Goal: Task Accomplishment & Management: Use online tool/utility

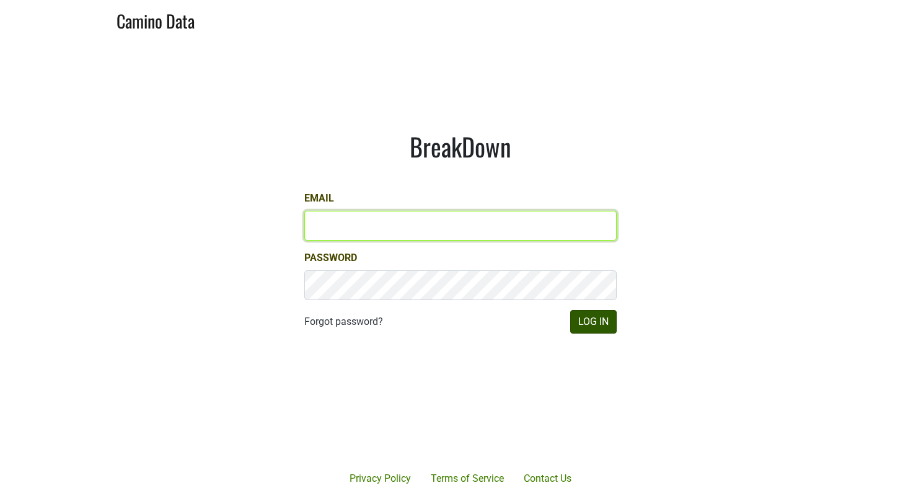
type input "[EMAIL_ADDRESS][DOMAIN_NAME]"
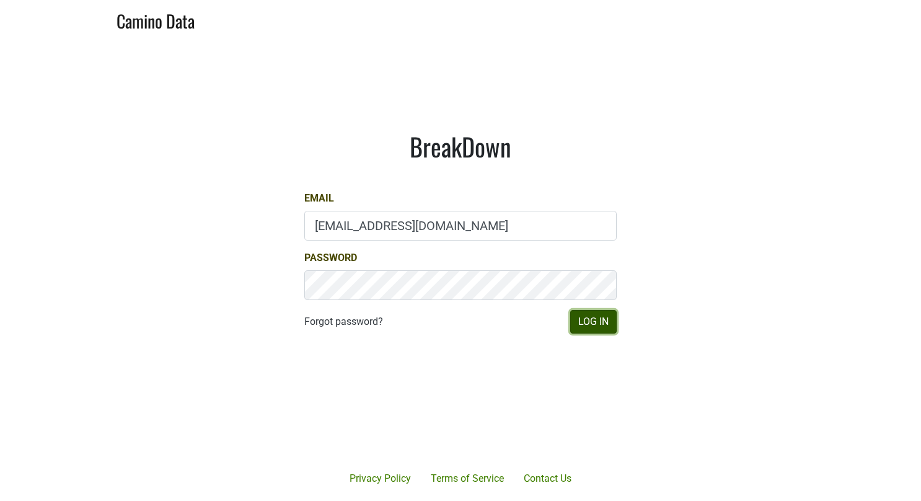
click at [598, 317] on button "Log In" at bounding box center [593, 322] width 46 height 24
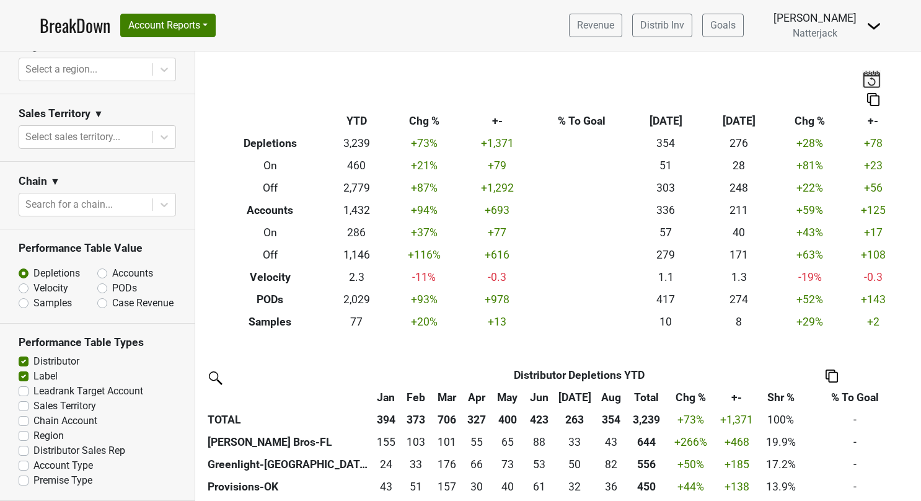
scroll to position [478, 0]
click at [33, 281] on label "Velocity" at bounding box center [50, 288] width 35 height 15
click at [25, 281] on input "Velocity" at bounding box center [56, 287] width 75 height 12
radio input "true"
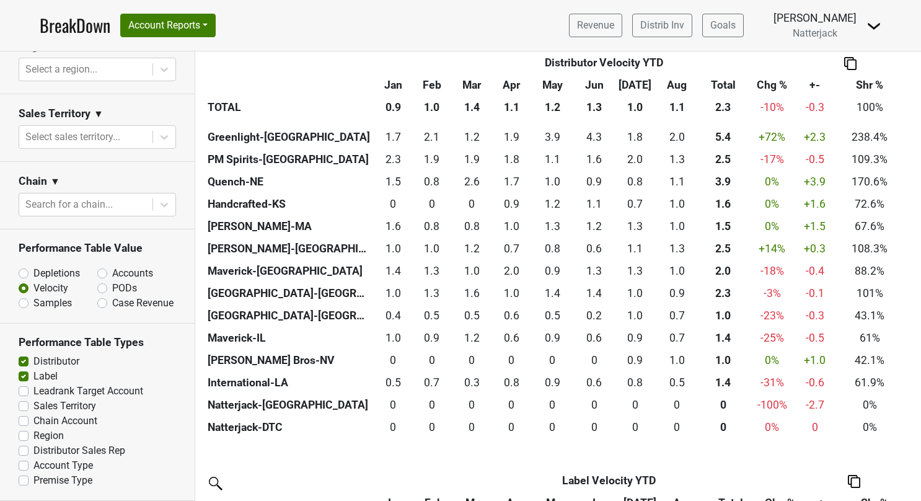
click at [112, 281] on label "PODs" at bounding box center [124, 288] width 25 height 15
click at [99, 281] on input "PODs" at bounding box center [134, 287] width 75 height 12
radio input "true"
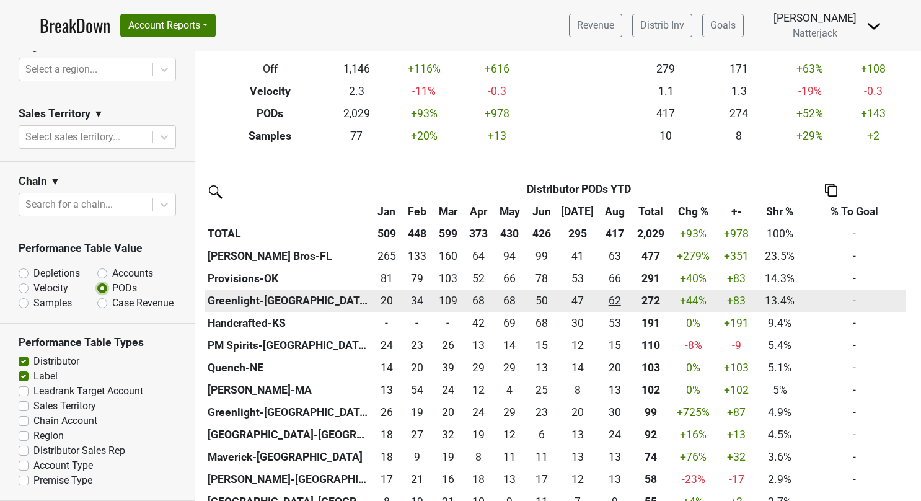
scroll to position [248, 0]
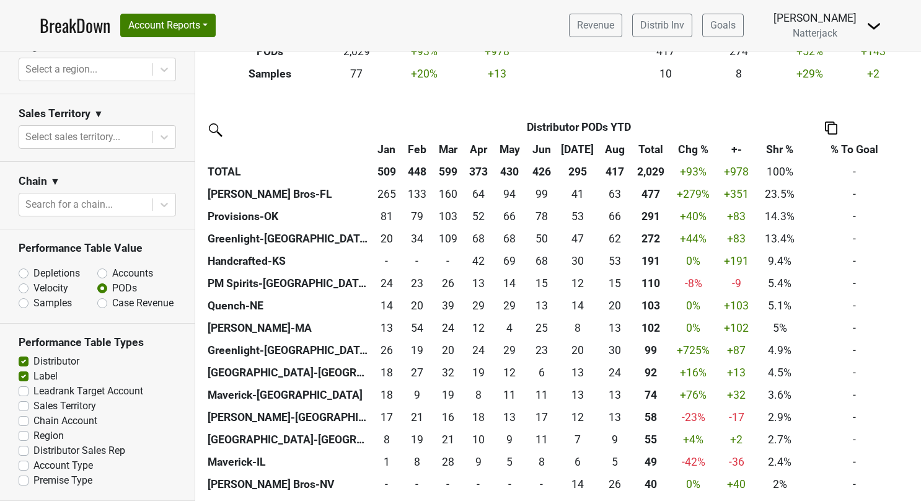
click at [112, 266] on label "Accounts" at bounding box center [132, 273] width 41 height 15
click at [102, 266] on input "Accounts" at bounding box center [134, 272] width 75 height 12
radio input "true"
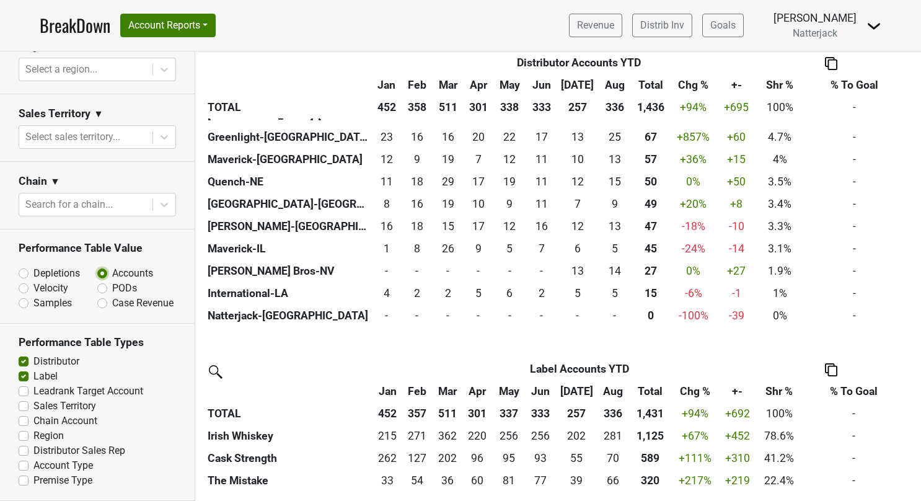
scroll to position [461, 0]
click at [112, 281] on label "PODs" at bounding box center [124, 288] width 25 height 15
click at [98, 281] on input "PODs" at bounding box center [134, 287] width 75 height 12
radio input "true"
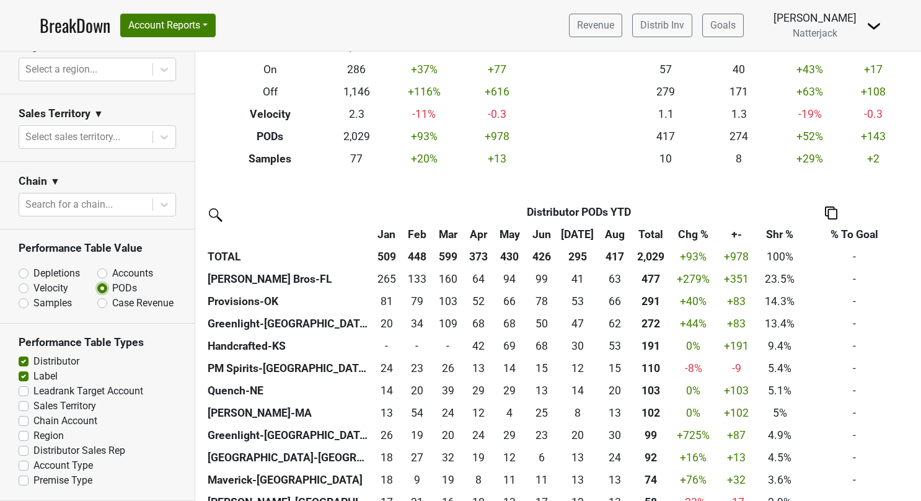
scroll to position [151, 0]
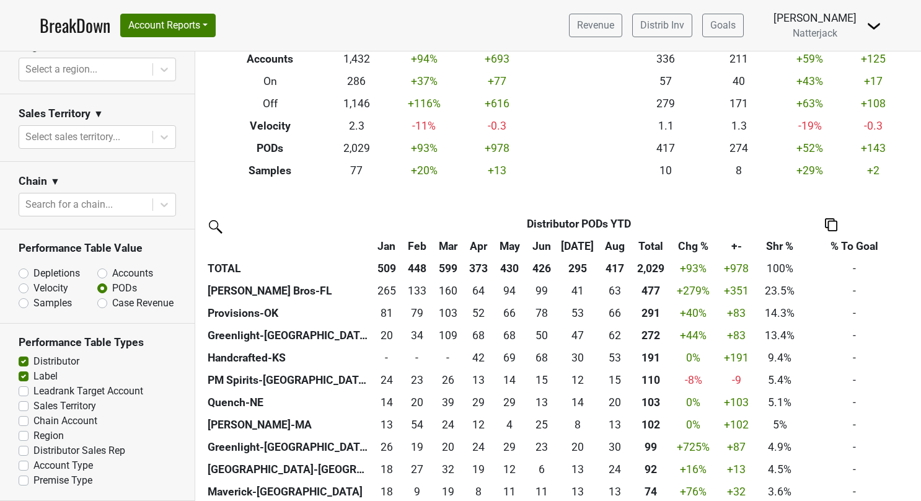
click at [112, 266] on label "Accounts" at bounding box center [132, 273] width 41 height 15
click at [100, 266] on input "Accounts" at bounding box center [134, 272] width 75 height 12
radio input "true"
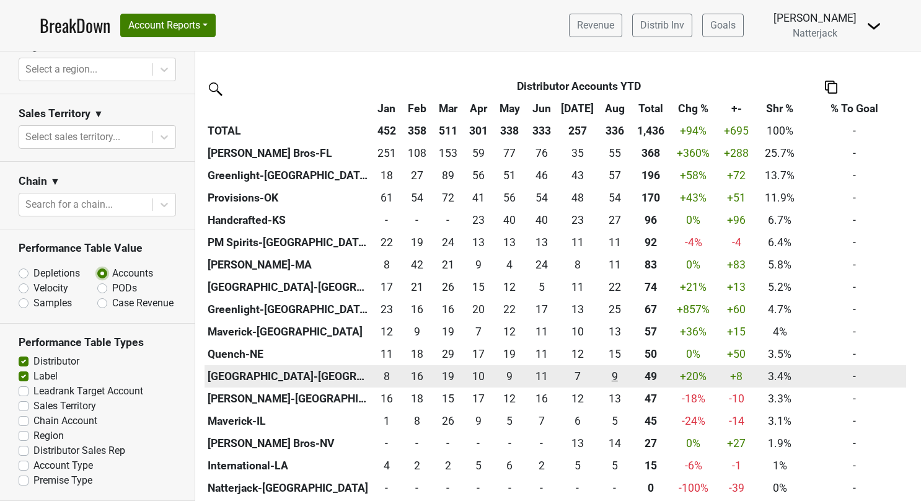
scroll to position [248, 0]
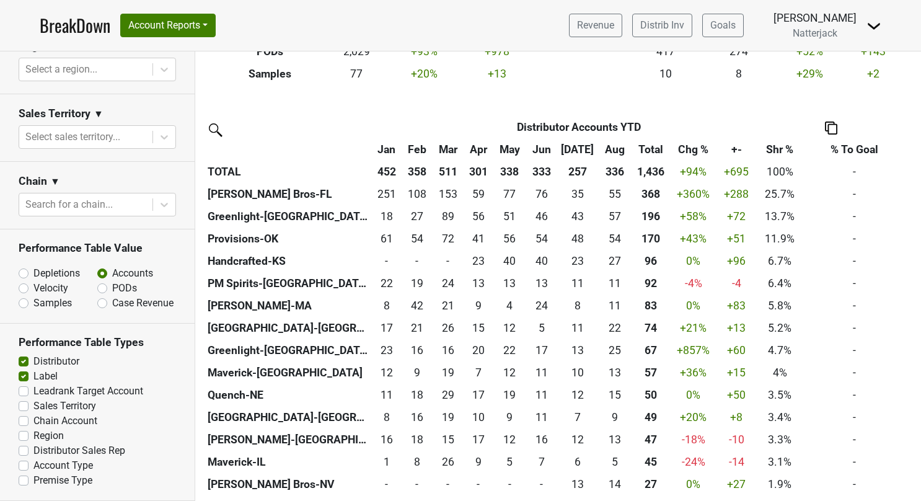
click at [112, 281] on label "PODs" at bounding box center [124, 288] width 25 height 15
click at [97, 281] on input "PODs" at bounding box center [134, 287] width 75 height 12
radio input "true"
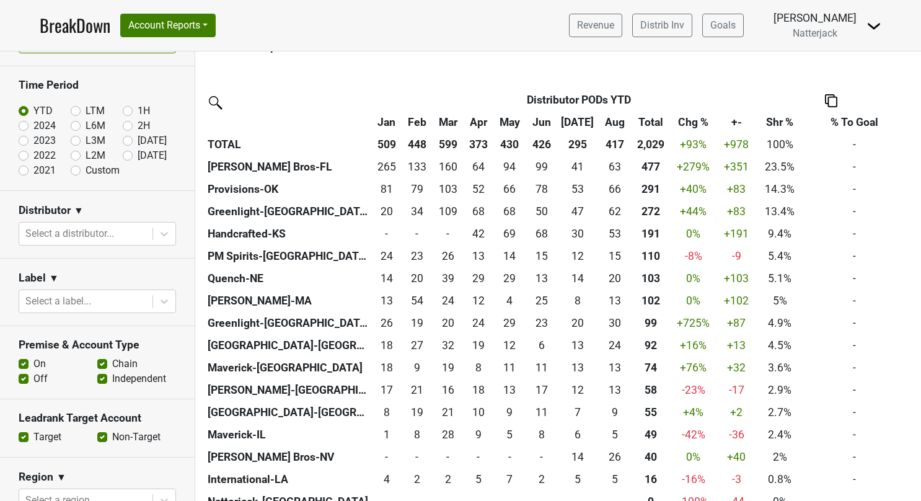
scroll to position [62, 0]
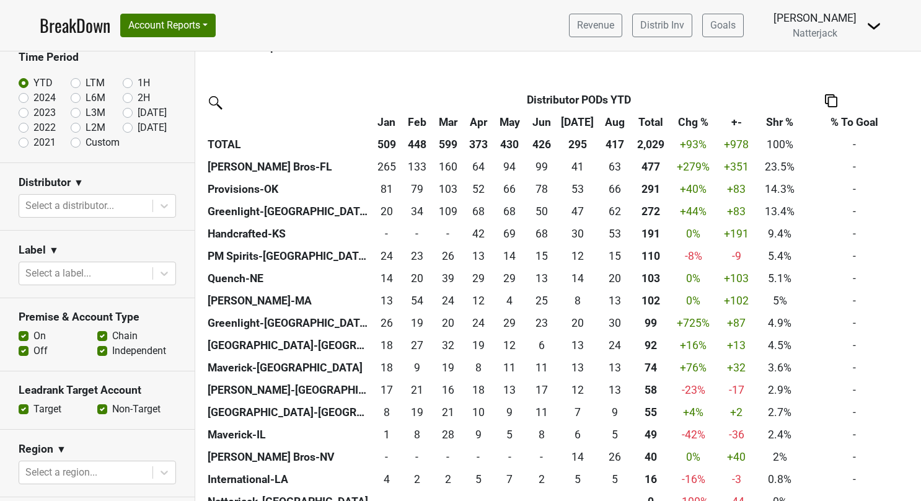
click at [33, 334] on label "On" at bounding box center [39, 336] width 12 height 15
click at [22, 334] on input "On" at bounding box center [24, 335] width 10 height 12
checkbox input "false"
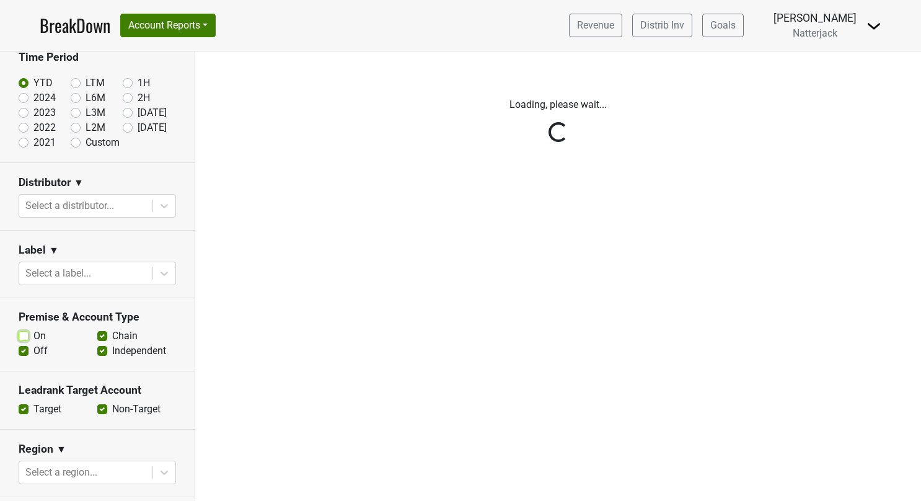
scroll to position [0, 0]
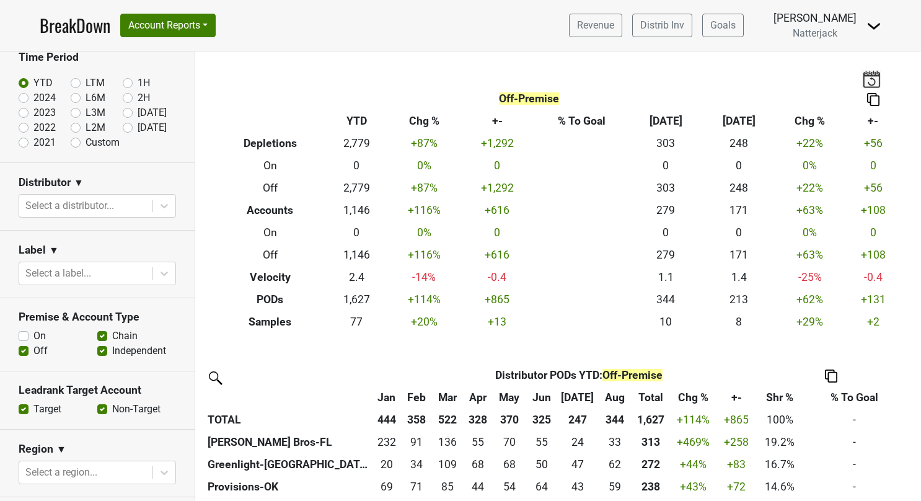
click at [112, 332] on label "Chain" at bounding box center [124, 336] width 25 height 15
click at [97, 332] on input "Chain" at bounding box center [102, 335] width 10 height 12
checkbox input "false"
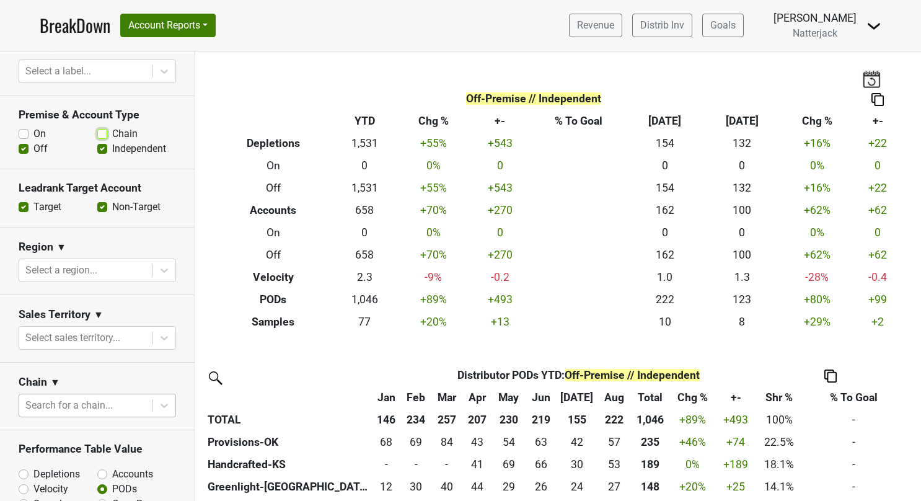
scroll to position [310, 0]
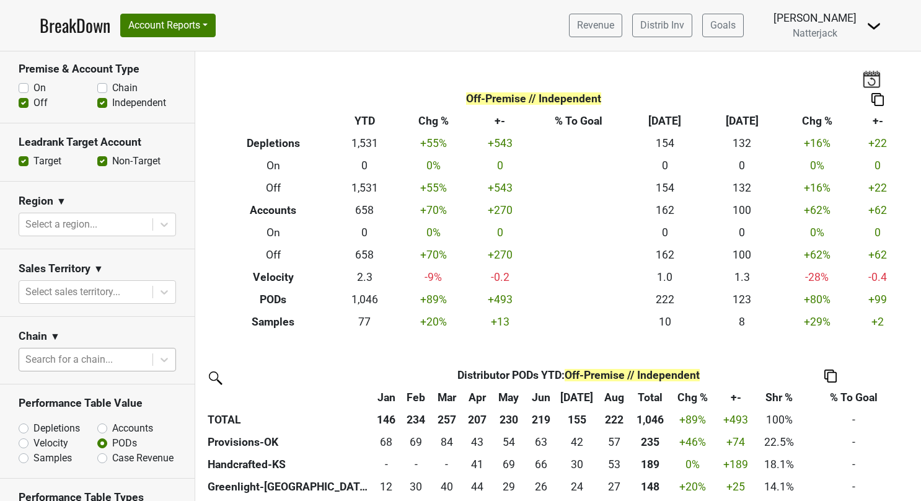
click at [91, 355] on div at bounding box center [85, 359] width 121 height 17
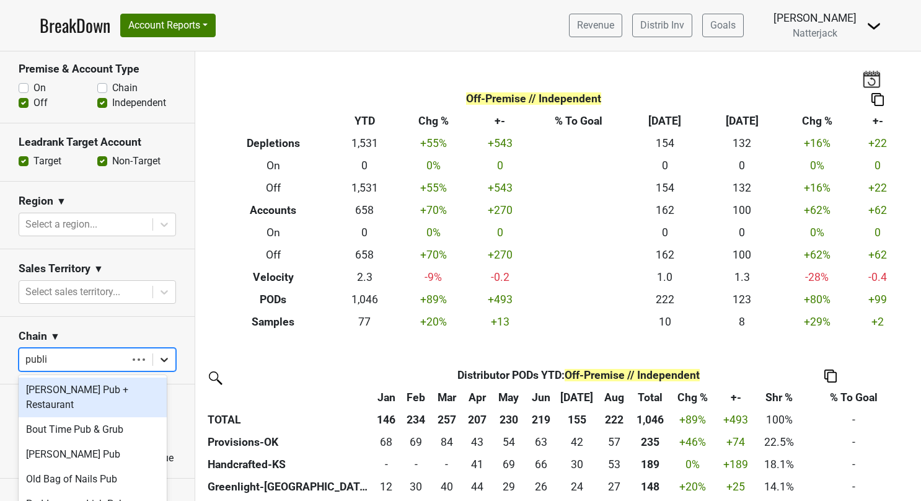
type input "publix"
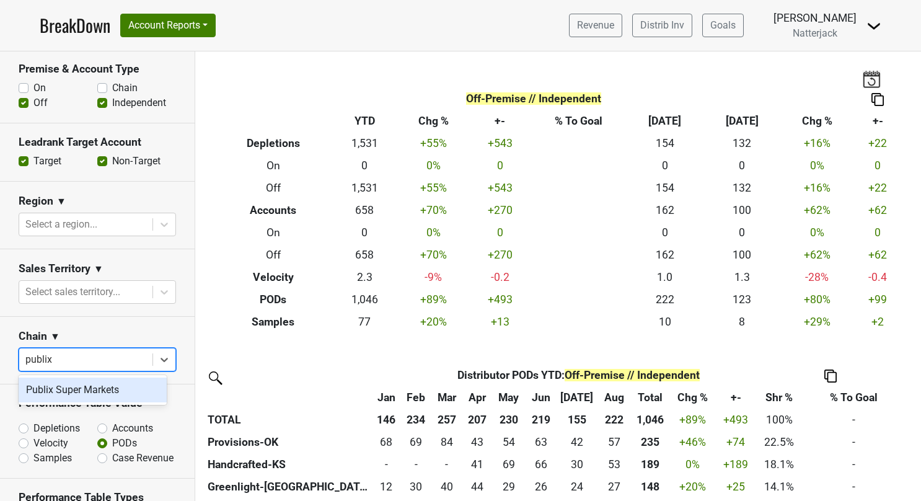
click at [74, 389] on div "Publix Super Markets" at bounding box center [93, 390] width 148 height 25
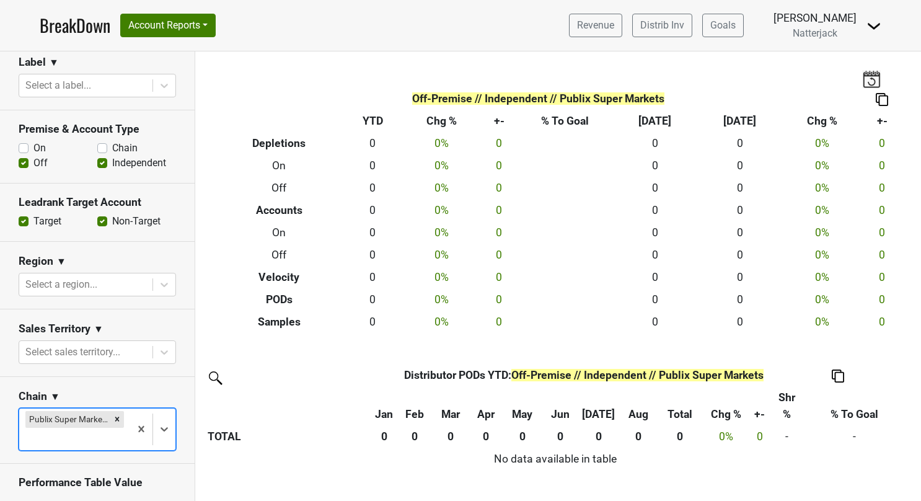
scroll to position [124, 0]
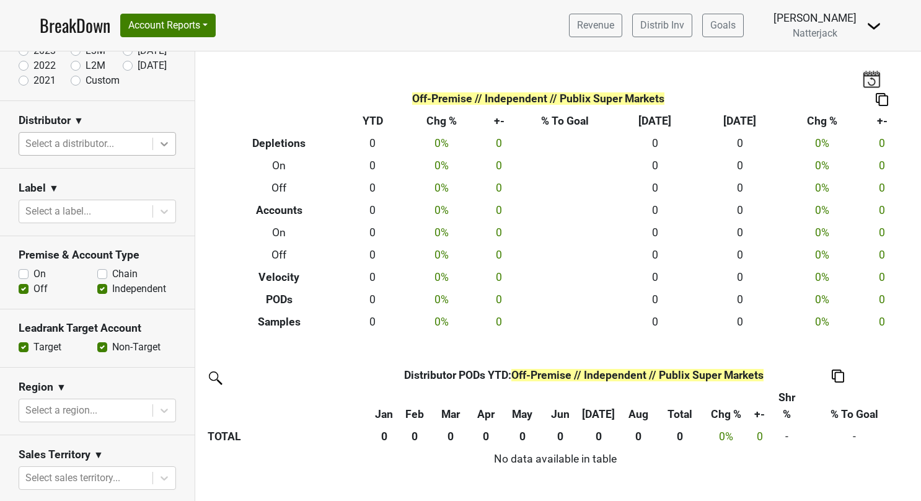
click at [158, 144] on icon at bounding box center [164, 144] width 12 height 12
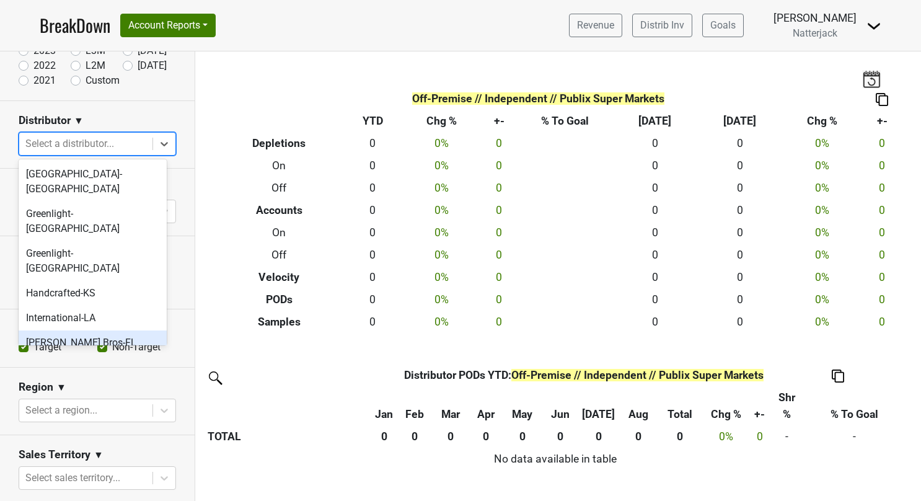
click at [100, 330] on div "Johnson Bros-FL" at bounding box center [93, 342] width 148 height 25
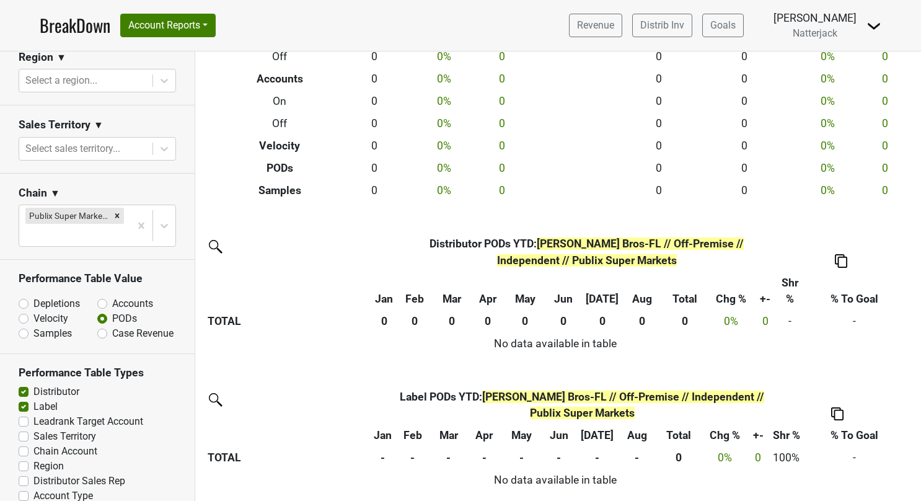
scroll to position [435, 0]
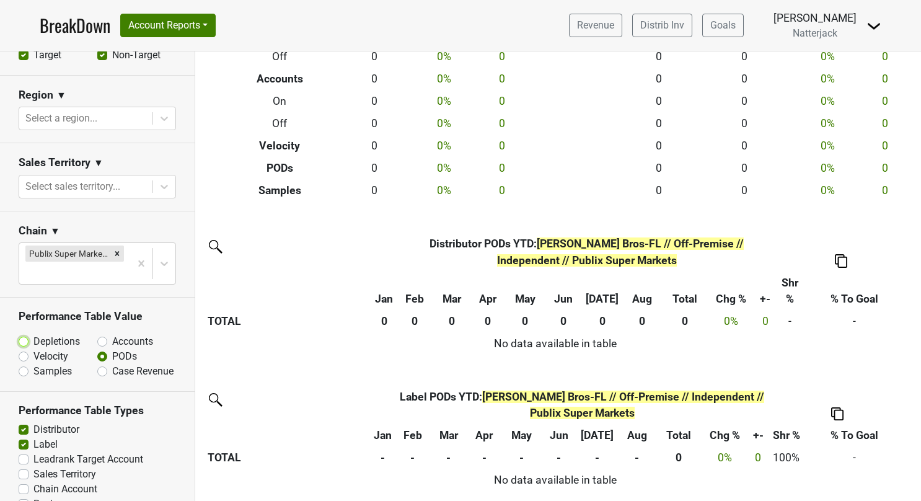
click at [31, 334] on input "Depletions" at bounding box center [56, 340] width 75 height 12
radio input "true"
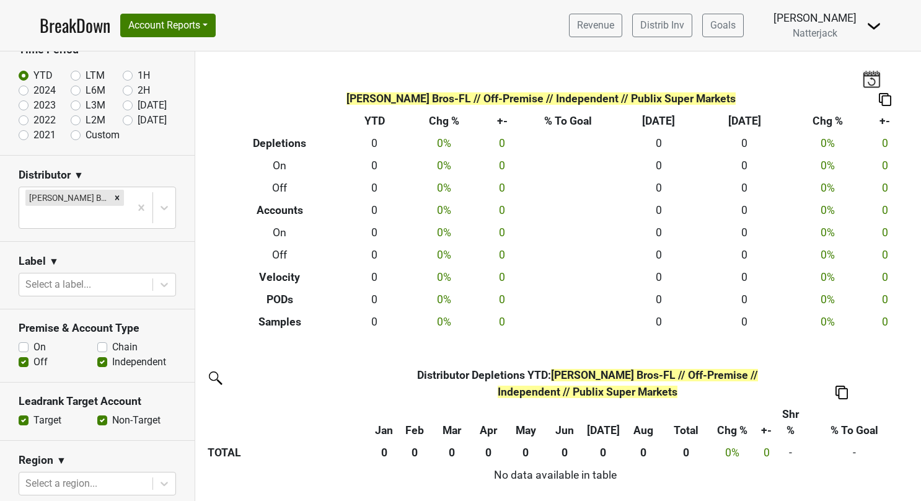
scroll to position [0, 0]
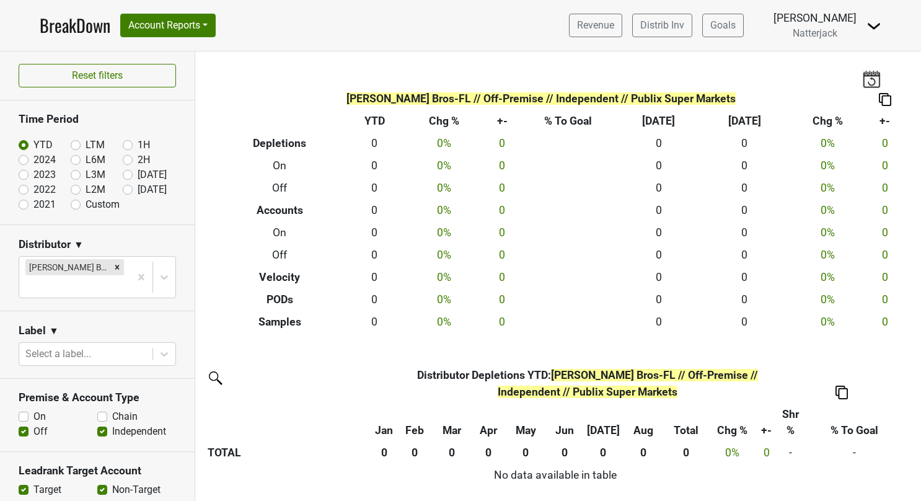
click at [75, 21] on link "BreakDown" at bounding box center [75, 25] width 71 height 26
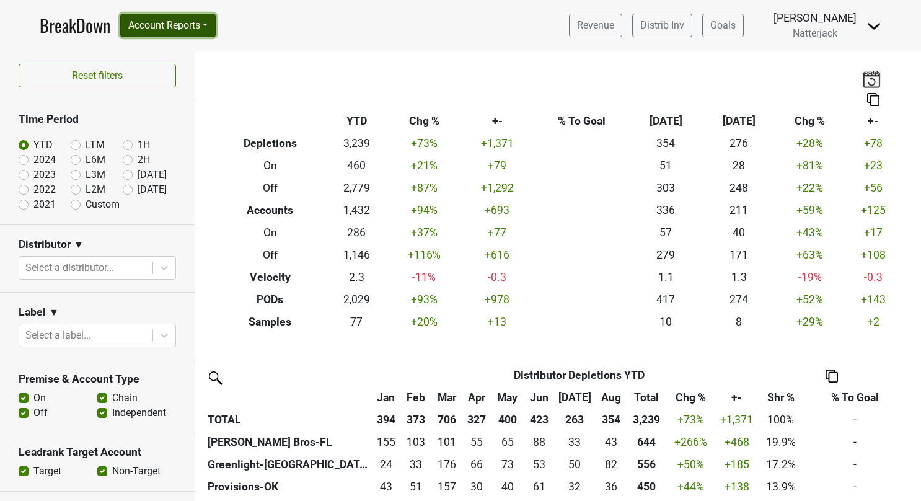
click at [209, 25] on button "Account Reports" at bounding box center [167, 26] width 95 height 24
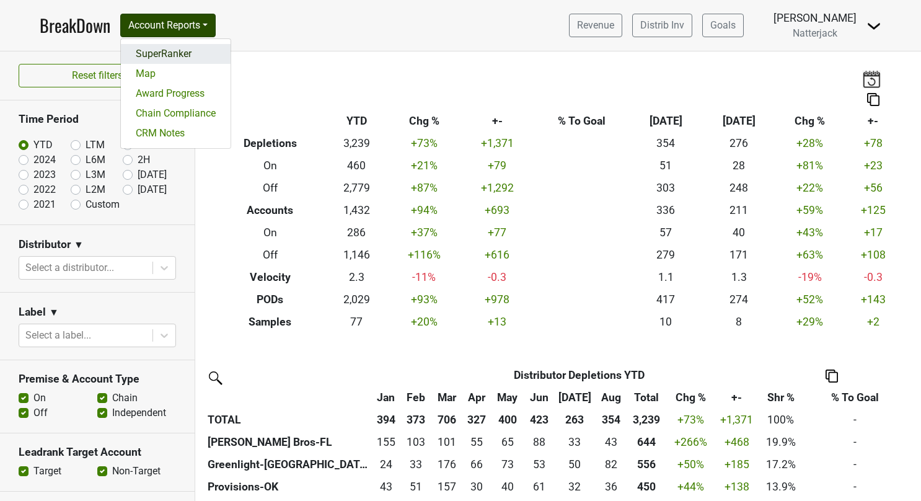
click at [171, 52] on link "SuperRanker" at bounding box center [176, 54] width 110 height 20
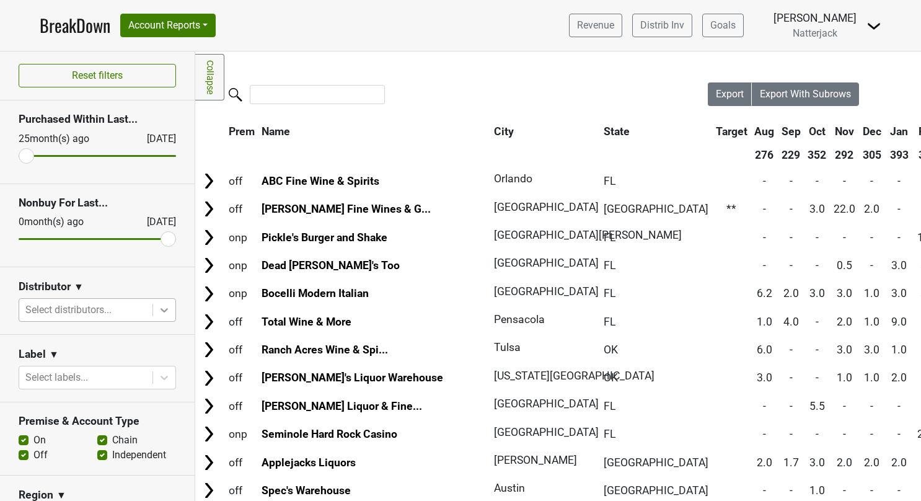
click at [160, 306] on icon at bounding box center [164, 310] width 12 height 12
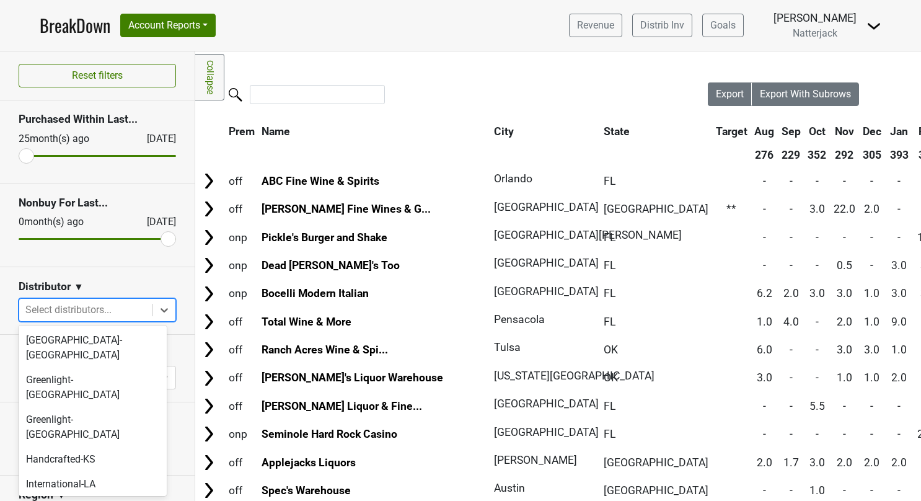
click at [94, 497] on div "Johnson Bros-FL" at bounding box center [93, 509] width 148 height 25
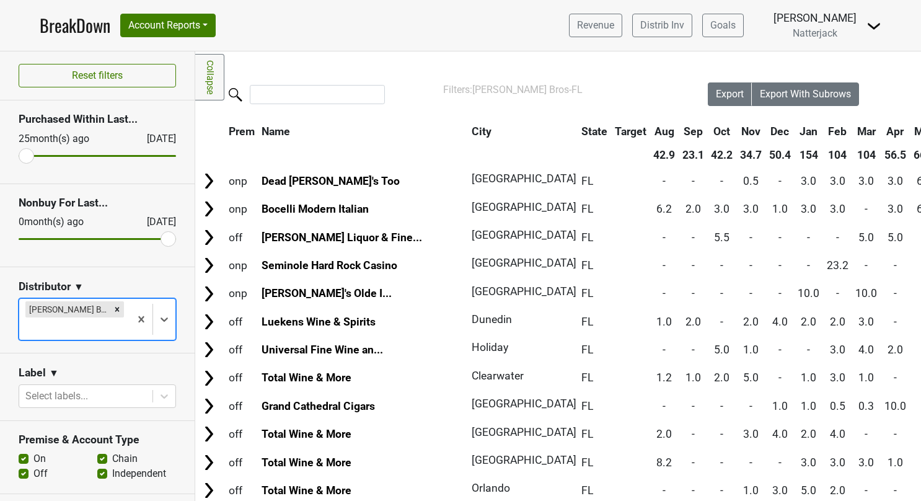
scroll to position [186, 0]
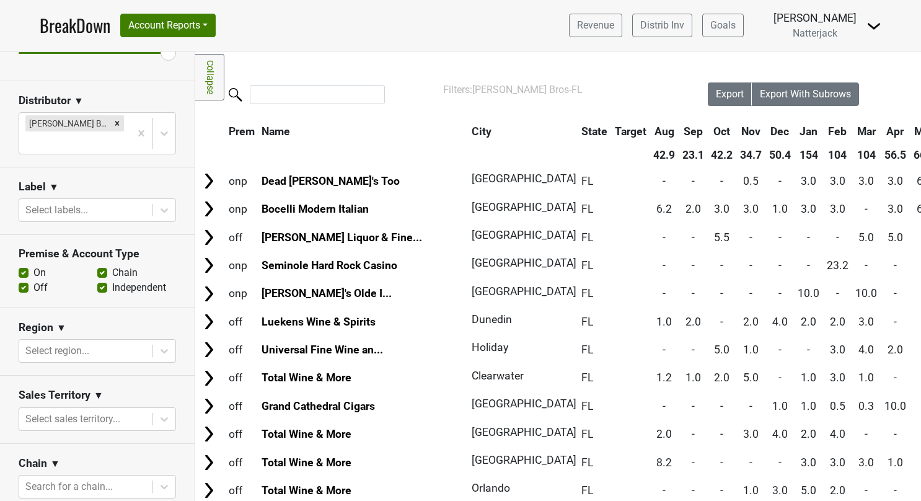
drag, startPoint x: 27, startPoint y: 253, endPoint x: 63, endPoint y: 273, distance: 41.1
click at [33, 265] on label "On" at bounding box center [39, 272] width 12 height 15
click at [27, 265] on input "On" at bounding box center [24, 271] width 10 height 12
checkbox input "false"
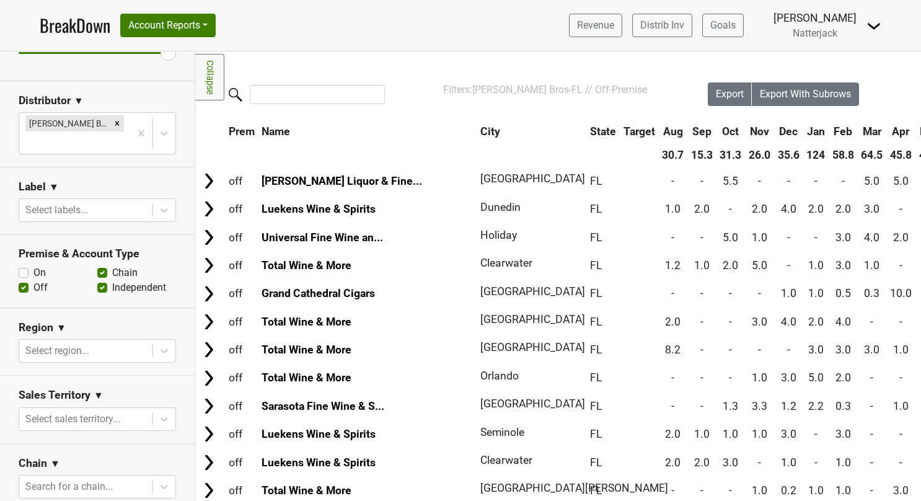
click at [112, 280] on label "Independent" at bounding box center [139, 287] width 54 height 15
click at [99, 280] on input "Independent" at bounding box center [102, 286] width 10 height 12
checkbox input "false"
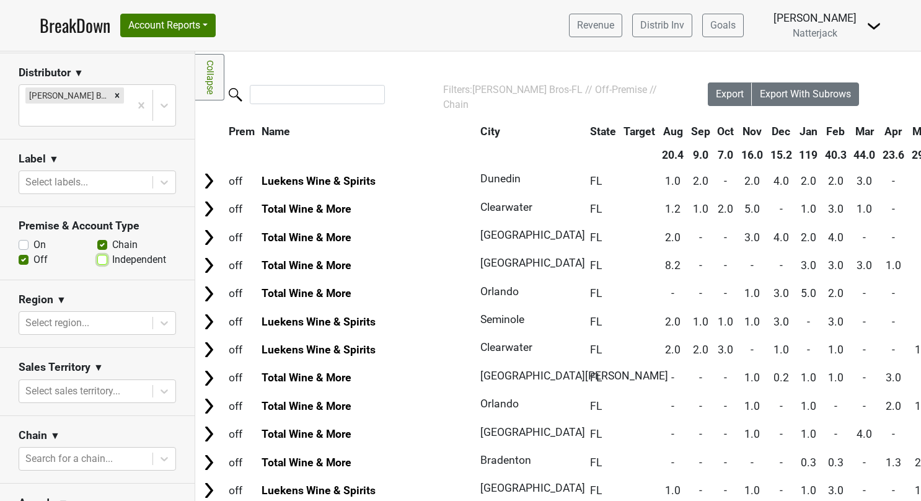
scroll to position [213, 0]
click at [84, 174] on div at bounding box center [85, 182] width 121 height 17
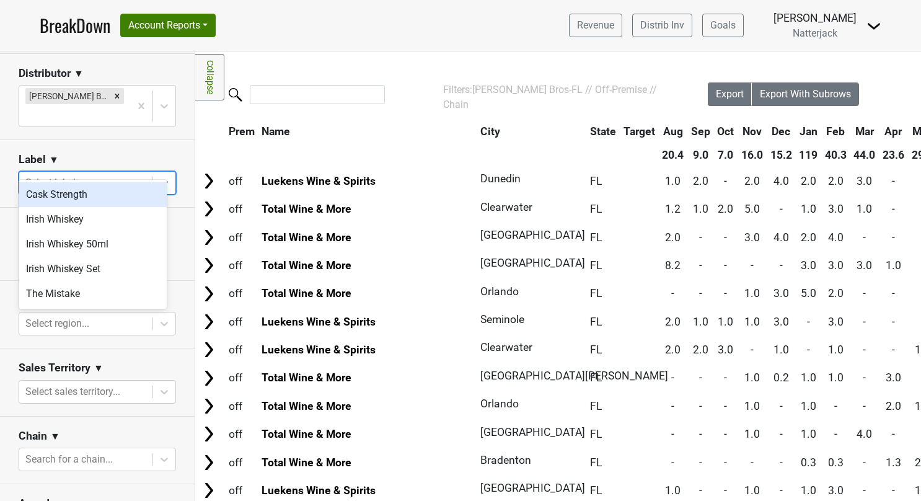
click at [98, 186] on div "Cask Strength" at bounding box center [93, 194] width 148 height 25
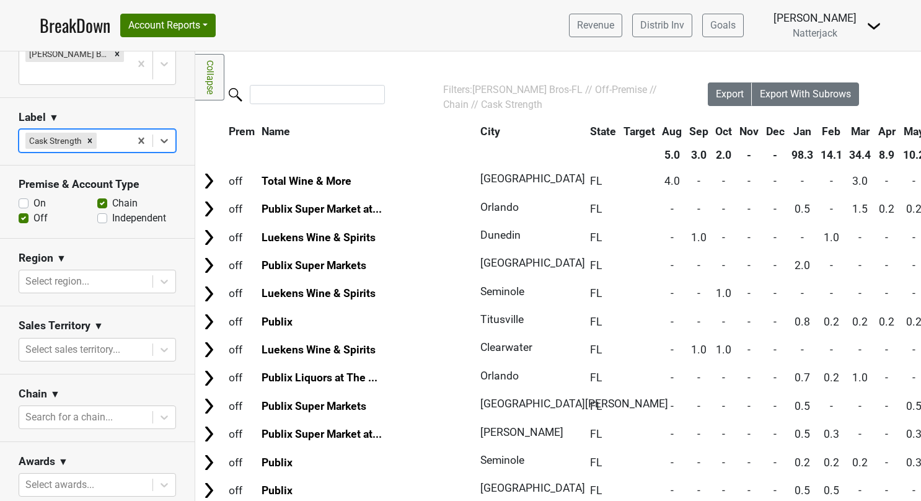
scroll to position [275, 0]
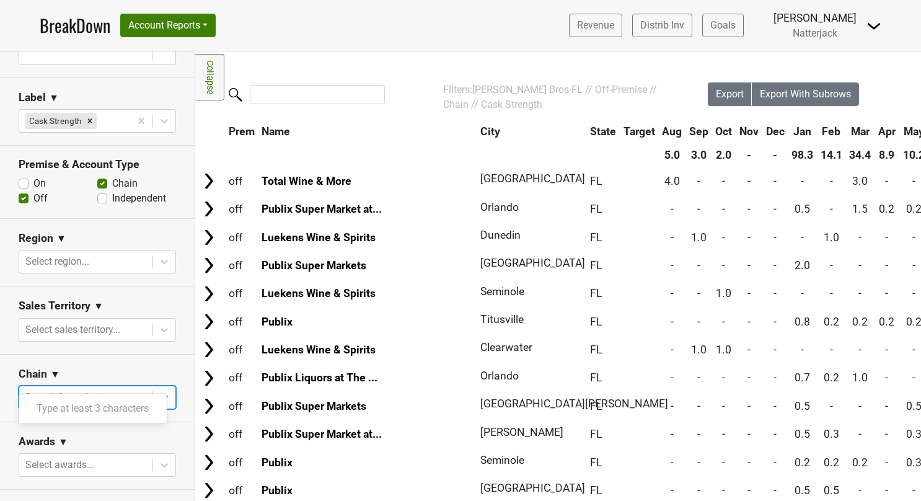
click at [90, 389] on div at bounding box center [85, 397] width 121 height 17
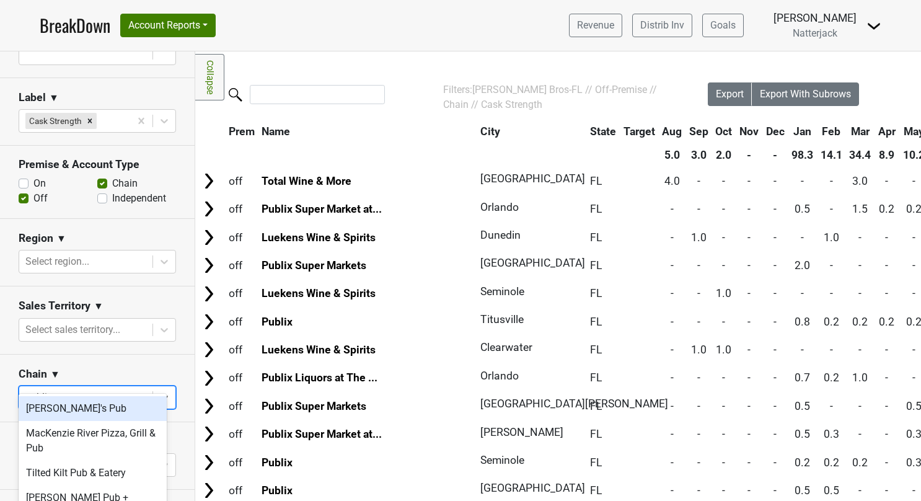
type input "publix"
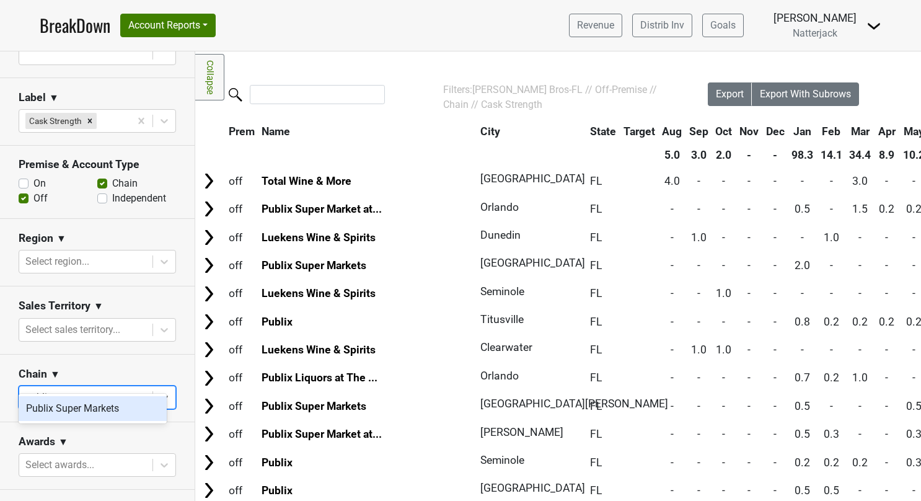
click at [84, 412] on div "Publix Super Markets" at bounding box center [93, 408] width 148 height 25
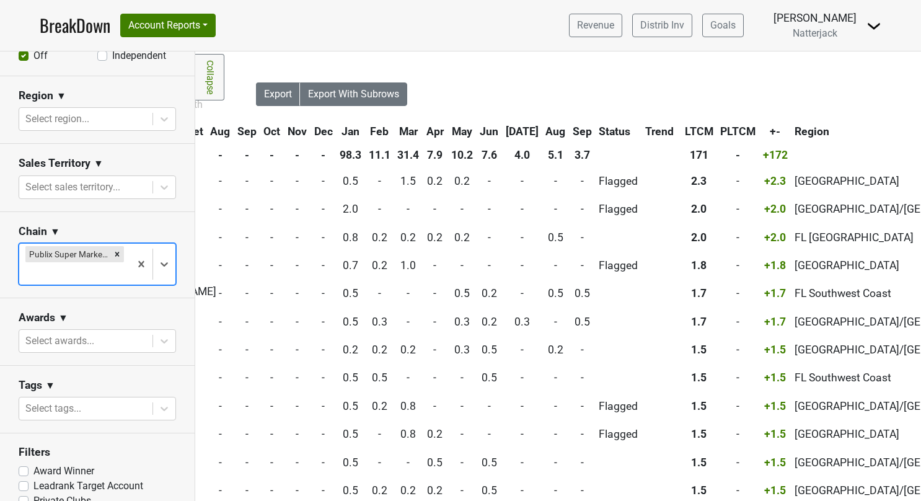
scroll to position [0, 451]
click at [583, 66] on div "Filters Collapse Loading, please wait... Please wait, your file is being downlo…" at bounding box center [558, 275] width 726 height 449
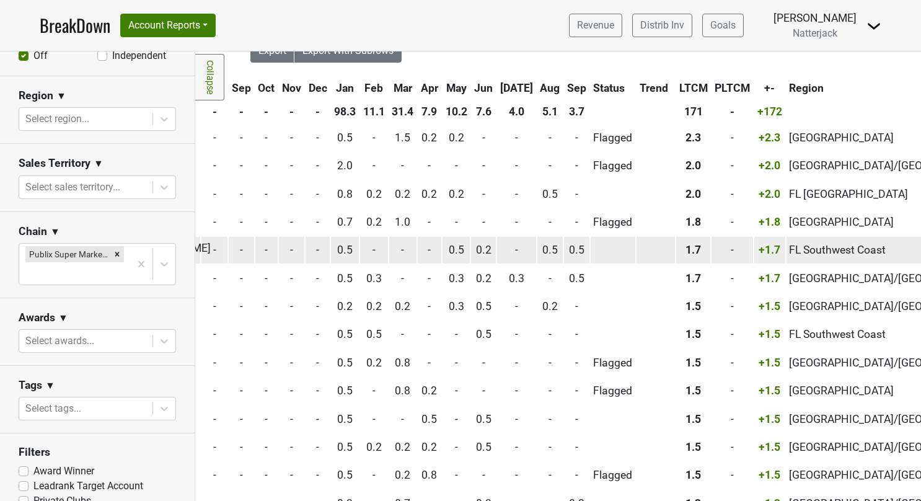
scroll to position [62, 458]
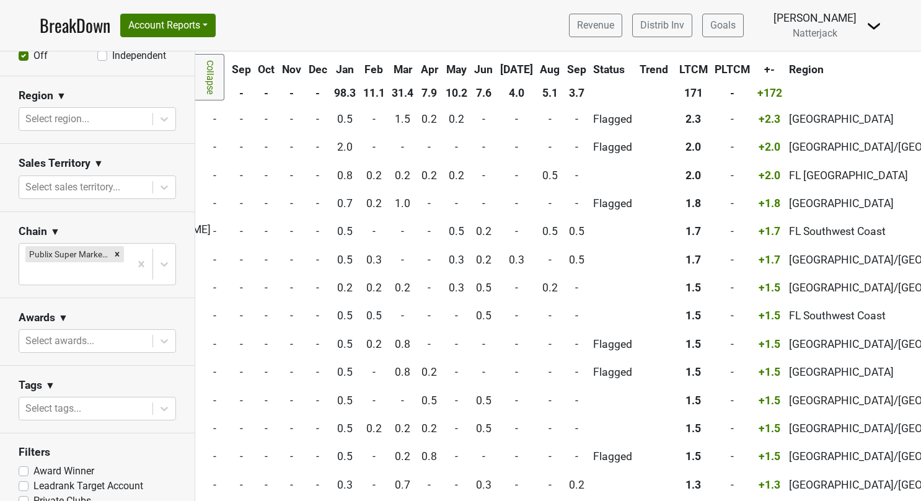
click at [87, 22] on link "BreakDown" at bounding box center [75, 25] width 71 height 26
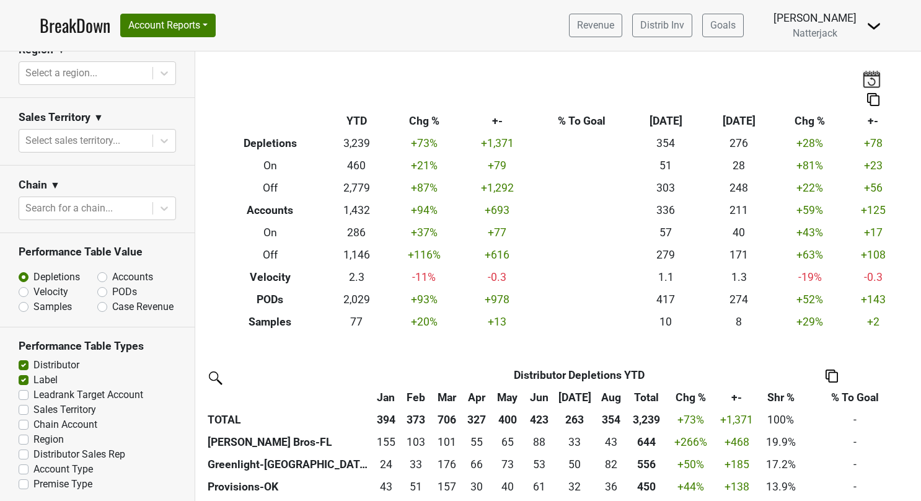
scroll to position [478, 0]
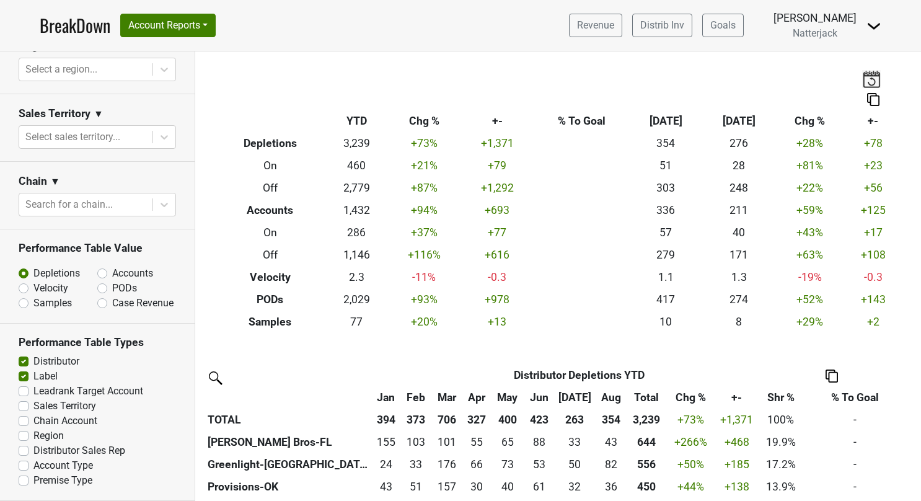
click at [33, 359] on label "Distributor" at bounding box center [56, 361] width 46 height 15
click at [22, 359] on input "Distributor" at bounding box center [24, 360] width 10 height 12
checkbox input "false"
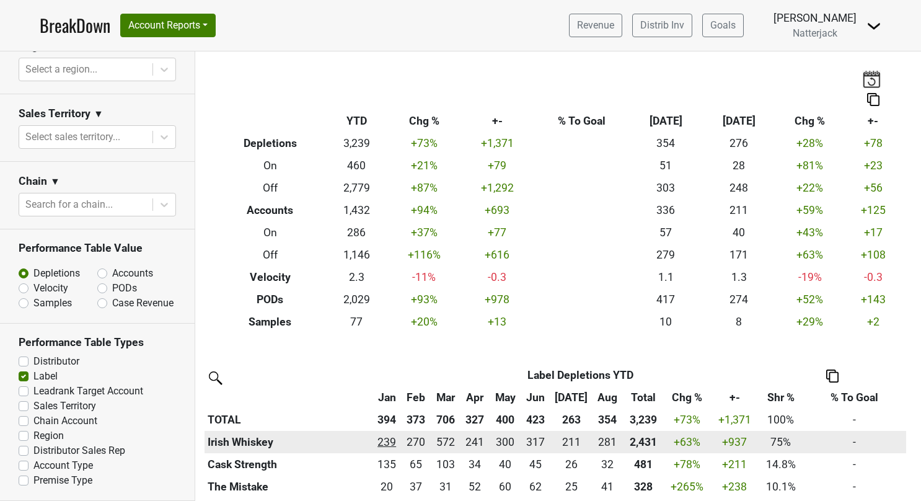
click at [391, 441] on div "238.543 239" at bounding box center [386, 442] width 23 height 16
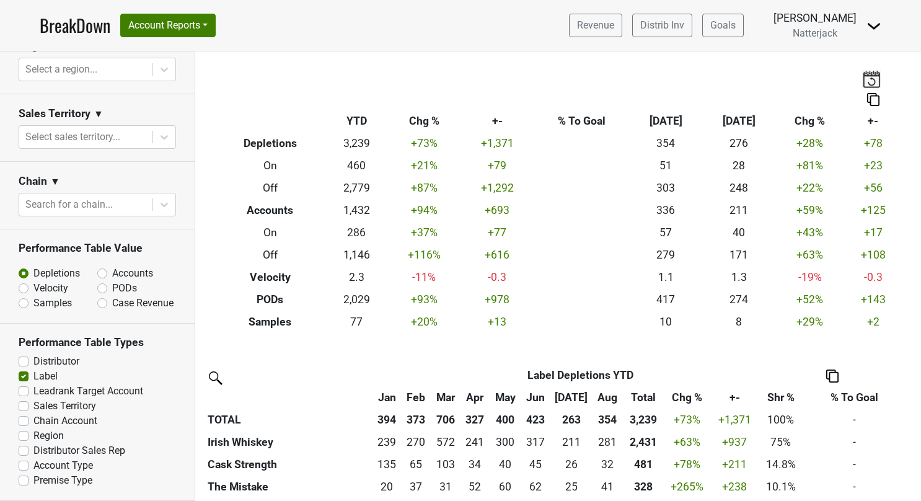
click at [112, 266] on label "Accounts" at bounding box center [132, 273] width 41 height 15
click at [99, 266] on input "Accounts" at bounding box center [134, 272] width 75 height 12
radio input "true"
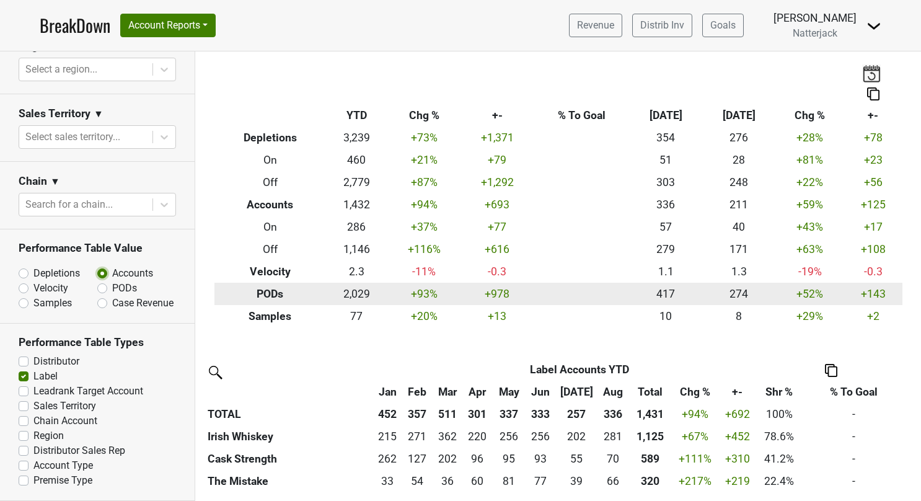
scroll to position [7, 0]
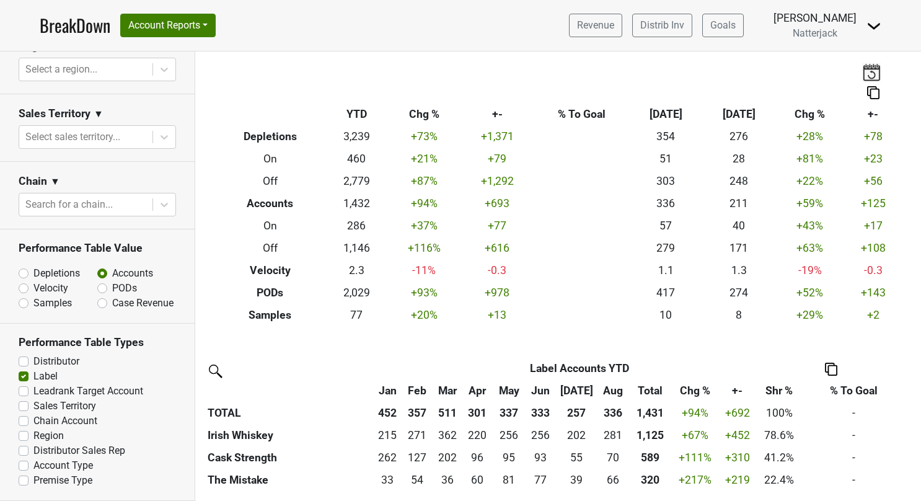
click at [112, 281] on label "PODs" at bounding box center [124, 288] width 25 height 15
click at [98, 281] on input "PODs" at bounding box center [134, 287] width 75 height 12
radio input "true"
click at [112, 266] on label "Accounts" at bounding box center [132, 273] width 41 height 15
click at [97, 266] on input "Accounts" at bounding box center [134, 272] width 75 height 12
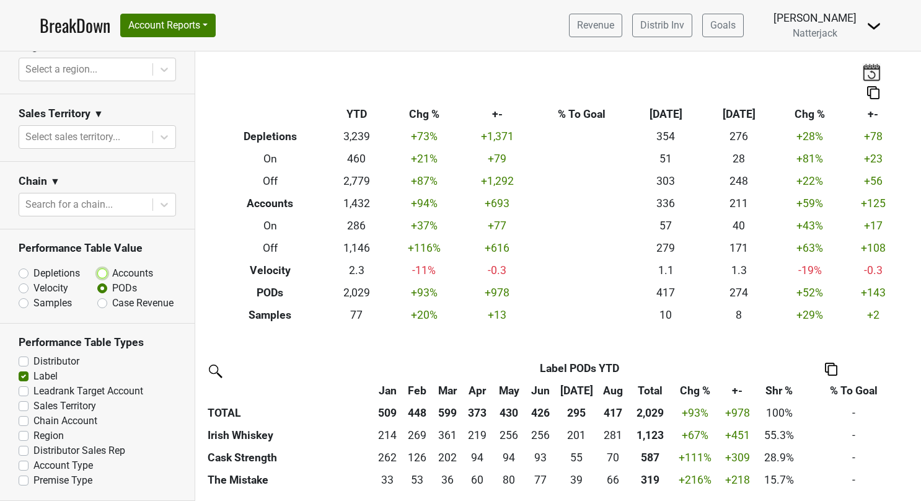
radio input "true"
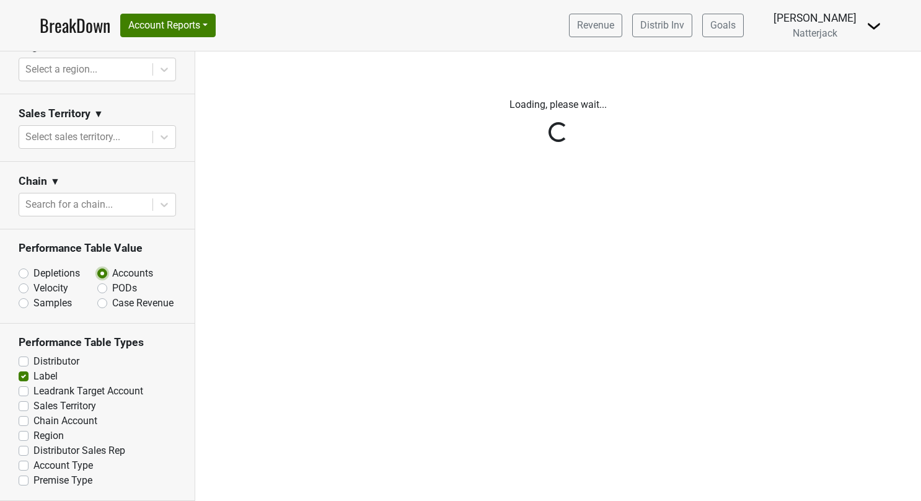
scroll to position [0, 0]
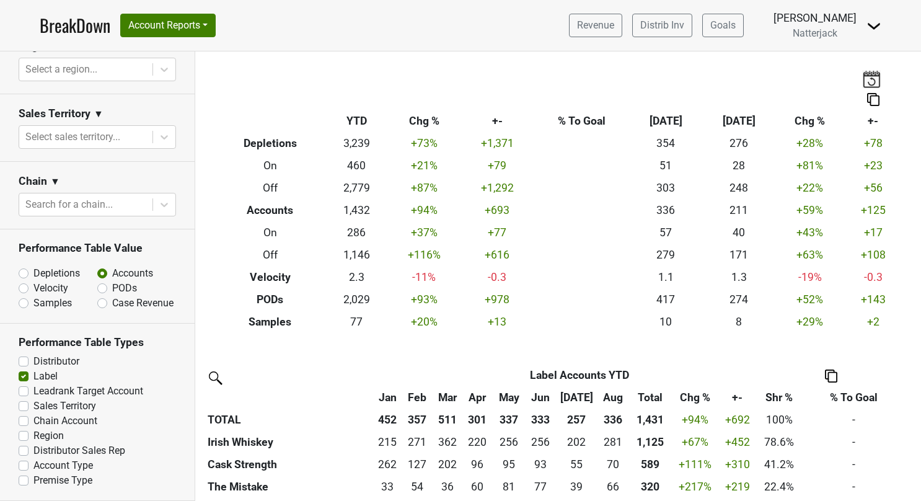
click at [112, 281] on label "PODs" at bounding box center [124, 288] width 25 height 15
click at [99, 281] on input "PODs" at bounding box center [134, 287] width 75 height 12
radio input "true"
click at [112, 266] on label "Accounts" at bounding box center [132, 273] width 41 height 15
click at [100, 266] on input "Accounts" at bounding box center [134, 272] width 75 height 12
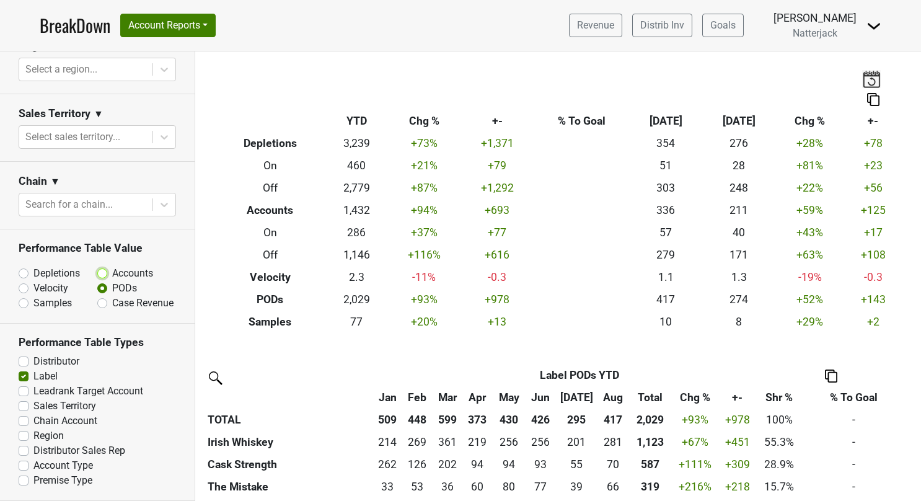
radio input "true"
click at [112, 281] on label "PODs" at bounding box center [124, 288] width 25 height 15
click at [97, 281] on input "PODs" at bounding box center [134, 287] width 75 height 12
radio input "true"
click at [112, 266] on label "Accounts" at bounding box center [132, 273] width 41 height 15
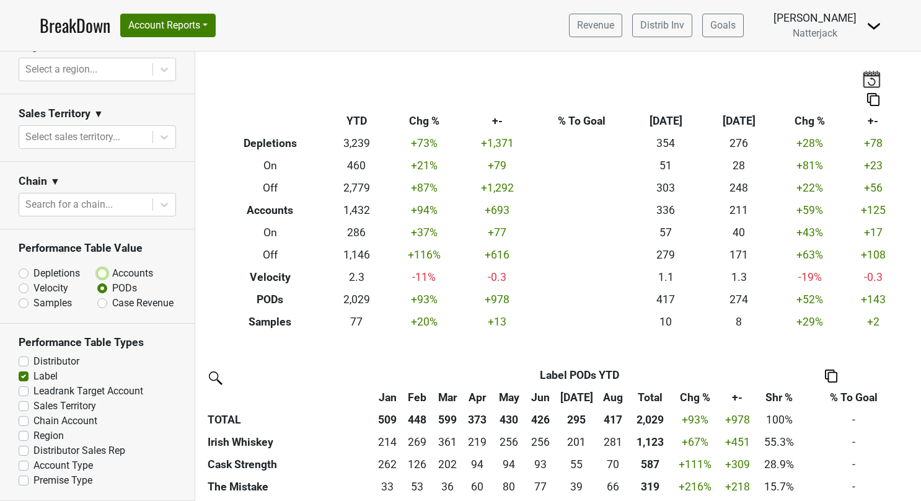
click at [99, 266] on input "Accounts" at bounding box center [134, 272] width 75 height 12
radio input "true"
click at [112, 281] on label "PODs" at bounding box center [124, 288] width 25 height 15
click at [97, 281] on input "PODs" at bounding box center [134, 287] width 75 height 12
radio input "true"
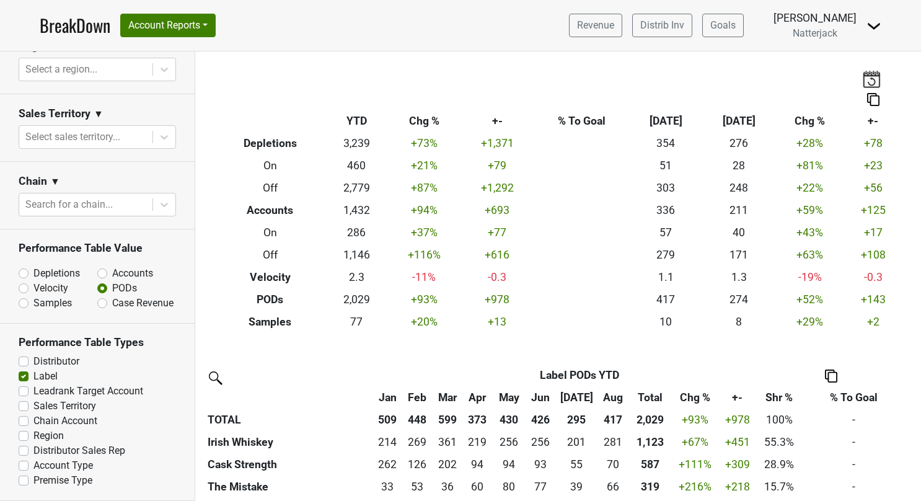
click at [112, 266] on label "Accounts" at bounding box center [132, 273] width 41 height 15
click at [97, 266] on input "Accounts" at bounding box center [134, 272] width 75 height 12
radio input "true"
